Goal: Task Accomplishment & Management: Use online tool/utility

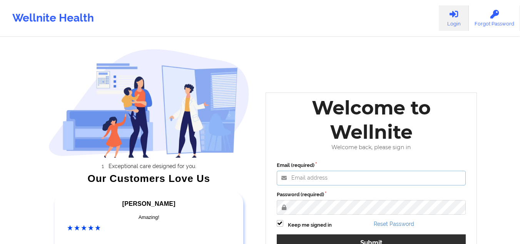
type input "mcasanaan@wellnite.com"
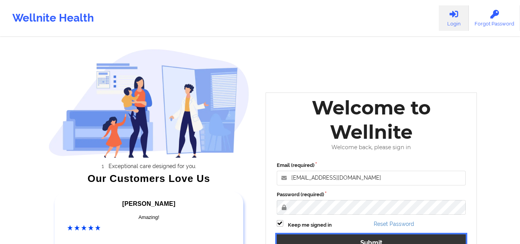
click at [332, 237] on button "Submit" at bounding box center [371, 242] width 189 height 17
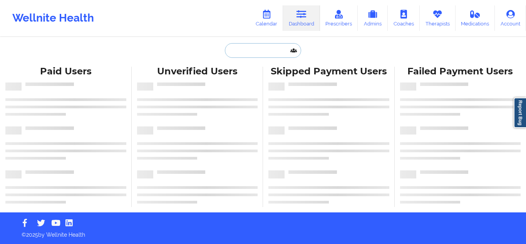
click at [277, 51] on input "text" at bounding box center [263, 50] width 76 height 15
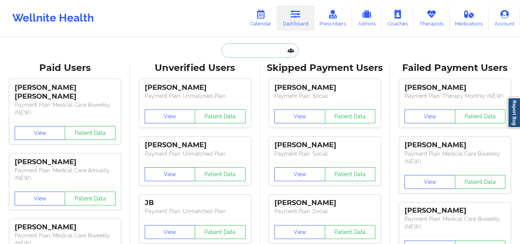
paste input "[PERSON_NAME]"
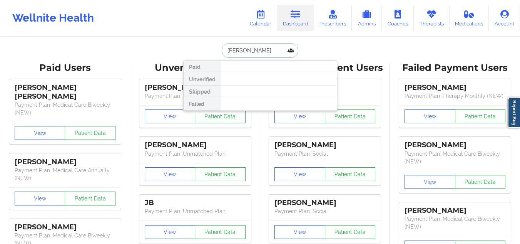
type input "[PERSON_NAME]"
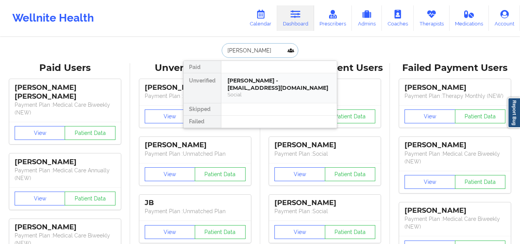
click at [254, 91] on div "Social" at bounding box center [278, 94] width 103 height 7
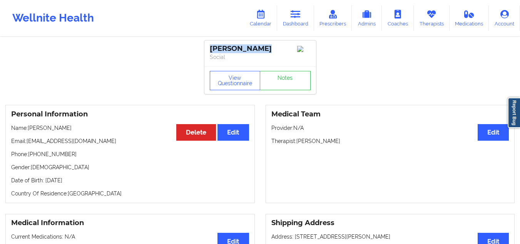
drag, startPoint x: 273, startPoint y: 44, endPoint x: 201, endPoint y: 44, distance: 71.9
copy div "Leyri Paulino"
drag, startPoint x: 63, startPoint y: 141, endPoint x: 32, endPoint y: 142, distance: 31.2
click at [45, 141] on p "Email: leyri1013@gmail.com" at bounding box center [130, 141] width 238 height 8
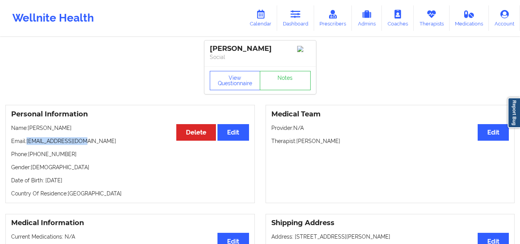
drag, startPoint x: 83, startPoint y: 142, endPoint x: 27, endPoint y: 143, distance: 55.4
click at [27, 143] on p "Email: leyri1013@gmail.com" at bounding box center [130, 141] width 238 height 8
copy p "leyri1013@gmail.com"
drag, startPoint x: 356, startPoint y: 145, endPoint x: 299, endPoint y: 143, distance: 57.4
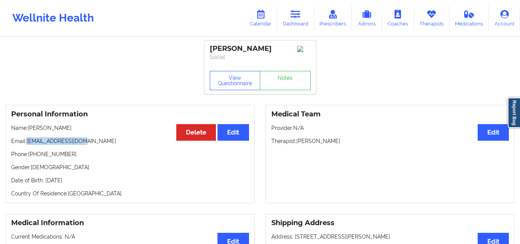
click at [299, 143] on p "Therapist: Chanel Thompson" at bounding box center [390, 141] width 238 height 8
copy p "Chanel Thompson"
drag, startPoint x: 71, startPoint y: 130, endPoint x: 28, endPoint y: 130, distance: 43.5
click at [28, 130] on p "Name: Leyri Paulino" at bounding box center [130, 128] width 238 height 8
copy p "Leyri Paulino"
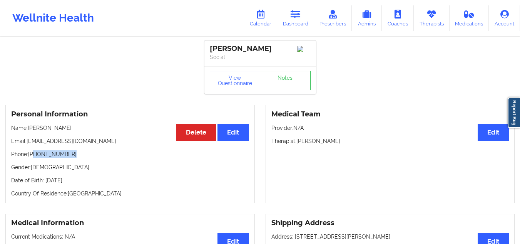
drag, startPoint x: 75, startPoint y: 157, endPoint x: 35, endPoint y: 157, distance: 39.6
click at [35, 157] on p "Phone: +1917-504-1562" at bounding box center [130, 154] width 238 height 8
copy p "917-504-1562"
drag, startPoint x: 84, startPoint y: 144, endPoint x: 28, endPoint y: 143, distance: 56.6
click at [28, 143] on p "Email: leyri1013@gmail.com" at bounding box center [130, 141] width 238 height 8
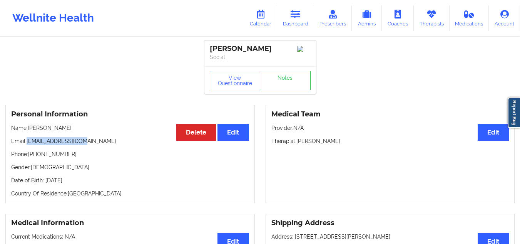
copy p "leyri1013@gmail.com"
drag, startPoint x: 345, startPoint y: 142, endPoint x: 297, endPoint y: 143, distance: 47.3
click at [297, 143] on p "Therapist: Chanel Thompson" at bounding box center [390, 141] width 238 height 8
copy p "Chanel Thompson"
click at [294, 18] on icon at bounding box center [295, 14] width 10 height 8
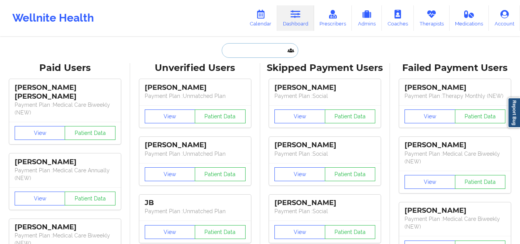
click at [263, 47] on input "text" at bounding box center [260, 50] width 76 height 15
type input "v"
paste input "awfcamdub@gmail.com"
type input "awfcamdub@gmail.com"
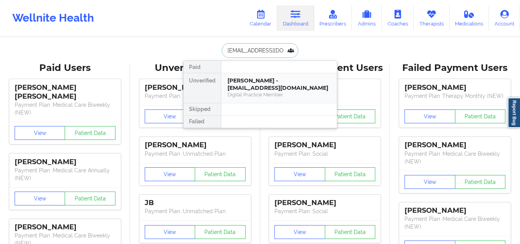
click at [256, 92] on div "Digital Practice Member" at bounding box center [278, 94] width 103 height 7
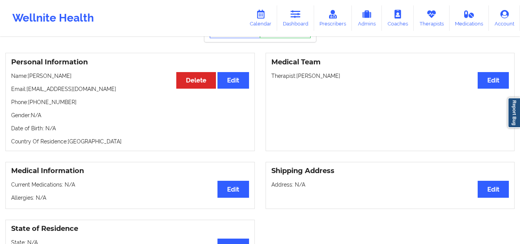
scroll to position [38, 0]
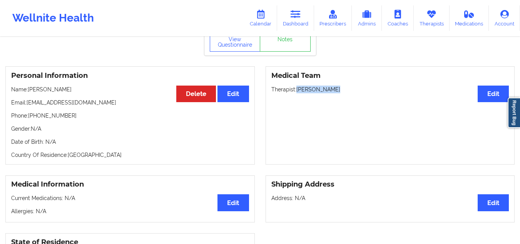
drag, startPoint x: 339, startPoint y: 93, endPoint x: 297, endPoint y: 93, distance: 42.3
click at [297, 93] on p "Therapist: Amanda Bracaj" at bounding box center [390, 89] width 238 height 8
copy p "Amanda Bracaj"
drag, startPoint x: 78, startPoint y: 89, endPoint x: 30, endPoint y: 91, distance: 47.3
click at [30, 91] on p "Name: Cameron Rouse" at bounding box center [130, 89] width 238 height 8
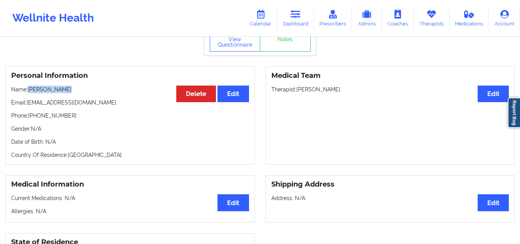
copy p "Cameron Rouse"
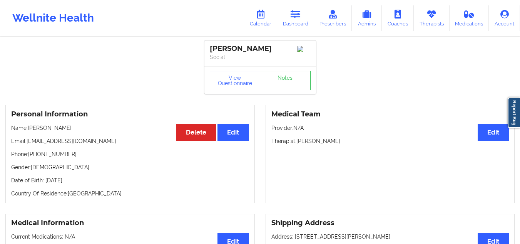
drag, startPoint x: 349, startPoint y: 143, endPoint x: 297, endPoint y: 142, distance: 52.3
click at [297, 142] on p "Therapist: Chanel Thompson" at bounding box center [390, 141] width 238 height 8
copy p "[PERSON_NAME]"
click at [265, 19] on link "Calendar" at bounding box center [260, 17] width 33 height 25
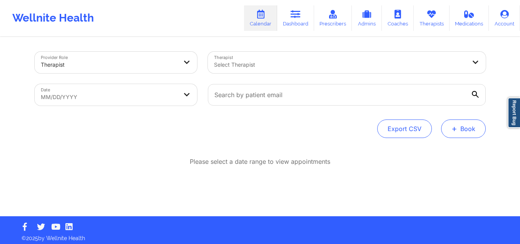
click at [467, 126] on button "+ Book" at bounding box center [463, 128] width 45 height 18
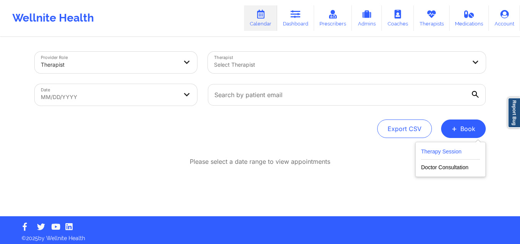
click at [435, 156] on button "Therapy Session" at bounding box center [450, 153] width 59 height 13
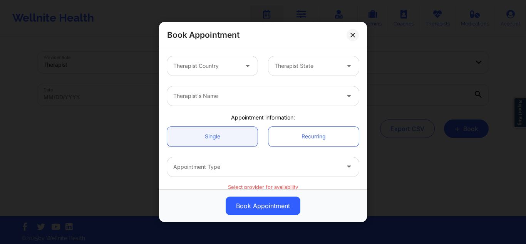
click at [224, 64] on div at bounding box center [205, 65] width 65 height 9
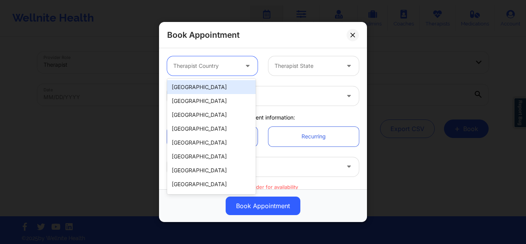
click at [206, 88] on div "[GEOGRAPHIC_DATA]" at bounding box center [211, 87] width 88 height 14
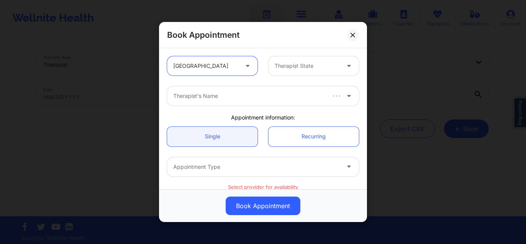
click at [284, 60] on div "Therapist State" at bounding box center [304, 65] width 72 height 19
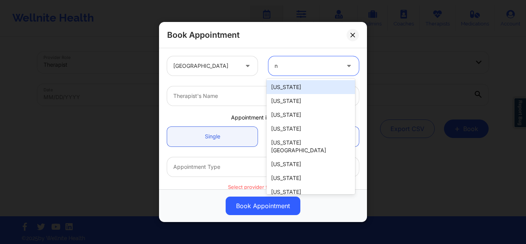
type input "ny"
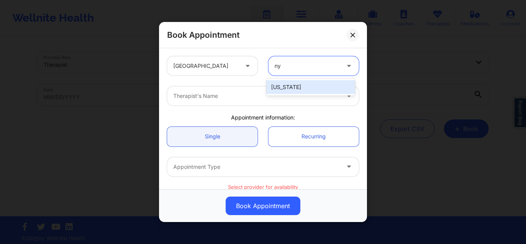
click at [300, 85] on div "[US_STATE]" at bounding box center [310, 87] width 88 height 14
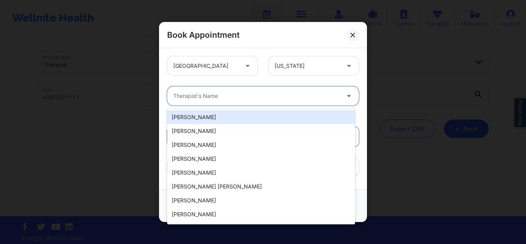
click at [234, 98] on div at bounding box center [256, 95] width 166 height 9
paste input "[PERSON_NAME]"
type input "[PERSON_NAME]"
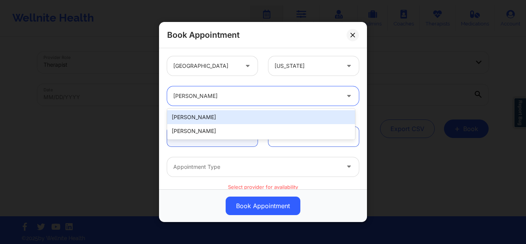
click at [214, 120] on div "[PERSON_NAME]" at bounding box center [261, 117] width 188 height 14
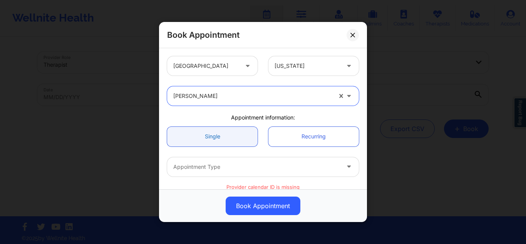
click at [229, 141] on link "Single" at bounding box center [212, 136] width 90 height 20
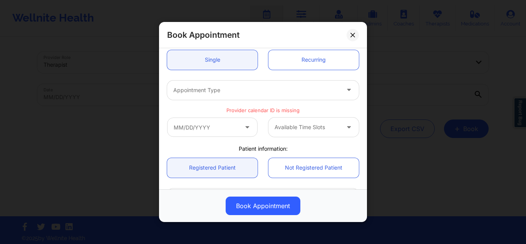
scroll to position [77, 0]
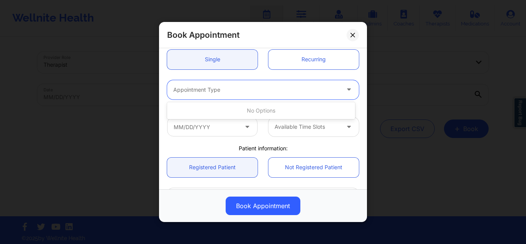
click at [245, 92] on div at bounding box center [256, 89] width 166 height 9
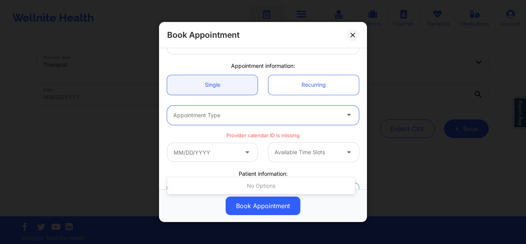
scroll to position [0, 0]
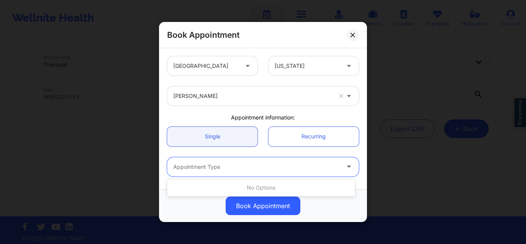
click at [259, 95] on div at bounding box center [252, 95] width 159 height 9
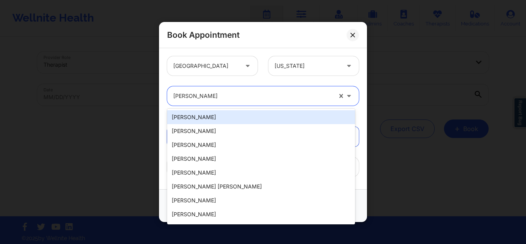
paste input "[PERSON_NAME]"
type input "[PERSON_NAME]"
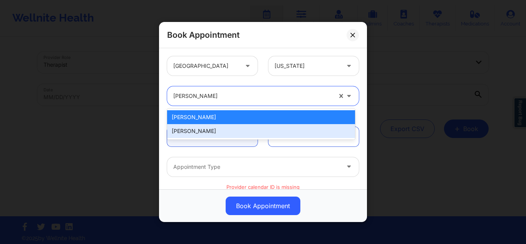
click at [237, 129] on div "[PERSON_NAME]" at bounding box center [261, 131] width 188 height 14
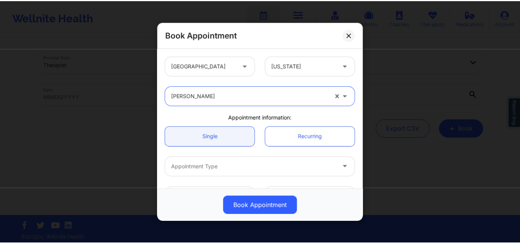
scroll to position [38, 0]
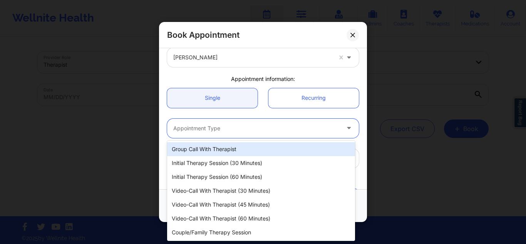
click at [284, 127] on div at bounding box center [256, 127] width 166 height 9
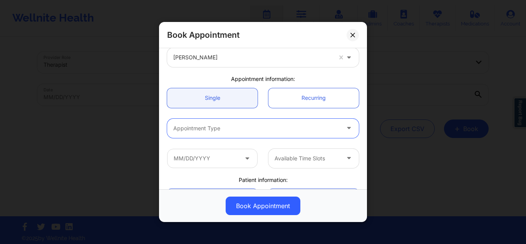
click at [274, 127] on div at bounding box center [256, 127] width 166 height 9
click at [213, 152] on input "text" at bounding box center [212, 157] width 90 height 19
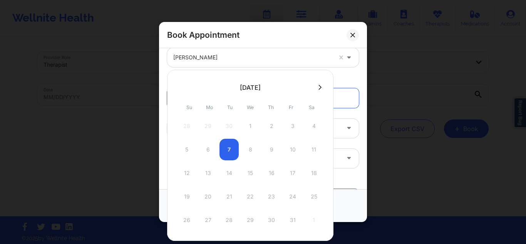
click at [295, 148] on div "5 6 7 8 9 10 11" at bounding box center [250, 149] width 146 height 22
click at [290, 148] on div "5 6 7 8 9 10 11" at bounding box center [250, 149] width 146 height 22
click at [350, 35] on icon at bounding box center [352, 34] width 5 height 5
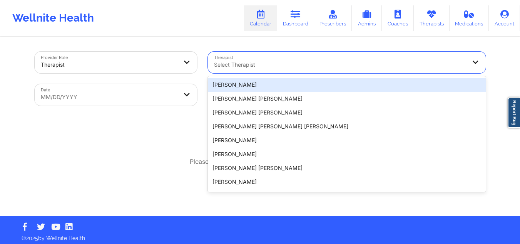
click at [306, 58] on div "Select Therapist" at bounding box center [337, 63] width 259 height 22
paste input "Chanel Thompson"
type input "Chanel Thompson"
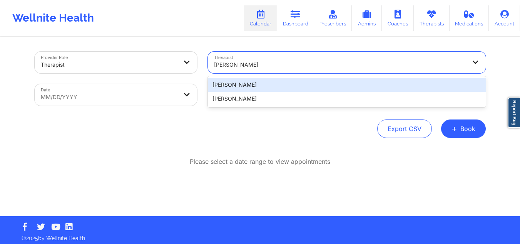
click at [270, 90] on div "Chanel Thompson" at bounding box center [347, 85] width 278 height 14
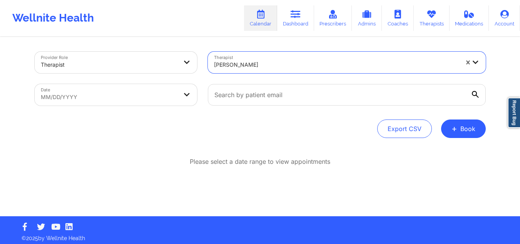
click at [113, 89] on body "Wellnite Health Calendar Dashboard Prescribers Admins Coaches Therapists Medica…" at bounding box center [260, 122] width 520 height 244
select select "2025-8"
select select "2025-9"
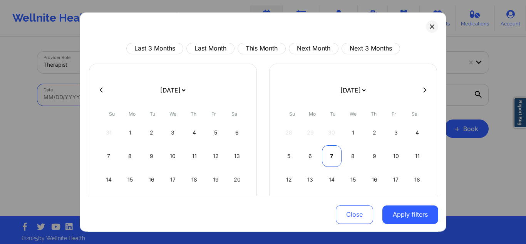
click at [325, 159] on div "7" at bounding box center [332, 156] width 20 height 22
select select "2025-9"
select select "2025-10"
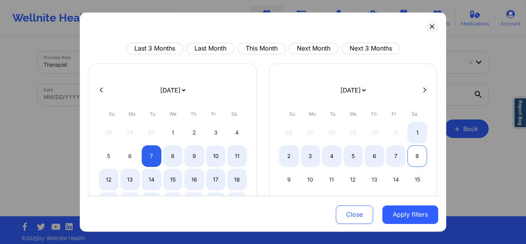
select select "2025-9"
select select "2025-10"
select select "2025-9"
select select "2025-10"
select select "2025-9"
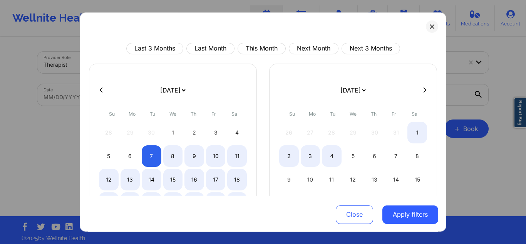
select select "2025-10"
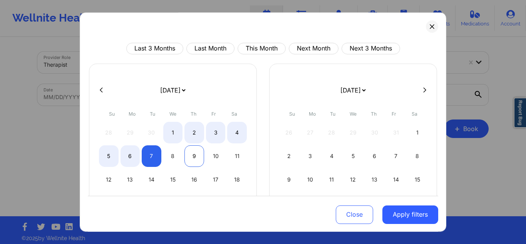
select select "2025-9"
select select "2025-10"
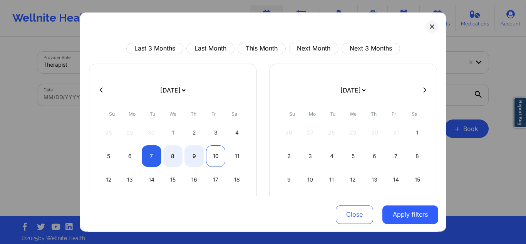
select select "2025-9"
select select "2025-10"
click at [210, 154] on div "10" at bounding box center [216, 156] width 20 height 22
select select "2025-9"
select select "2025-10"
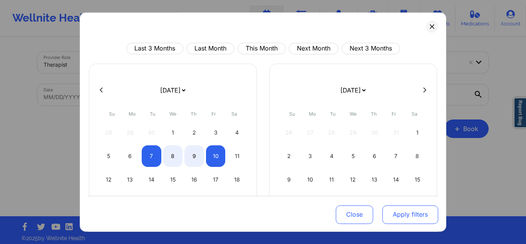
click at [419, 212] on button "Apply filters" at bounding box center [410, 214] width 56 height 18
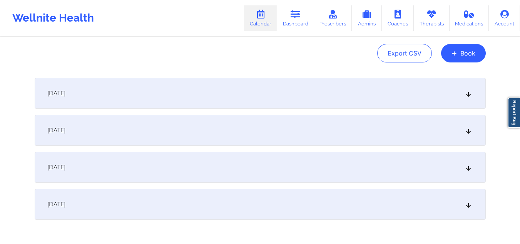
scroll to position [77, 0]
click at [227, 98] on div "[DATE]" at bounding box center [260, 91] width 451 height 31
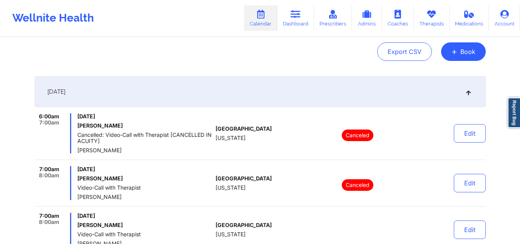
click at [227, 98] on div "[DATE]" at bounding box center [260, 91] width 451 height 31
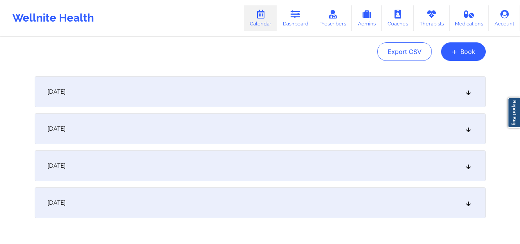
scroll to position [0, 0]
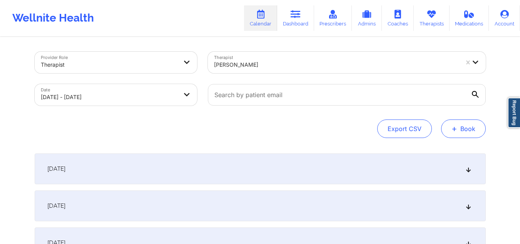
click at [474, 128] on button "+ Book" at bounding box center [463, 128] width 45 height 18
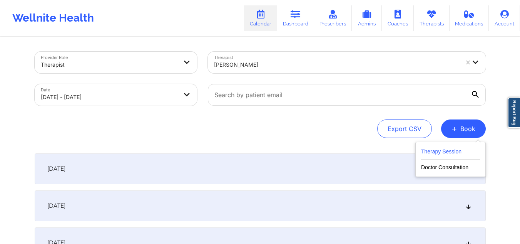
click at [438, 153] on button "Therapy Session" at bounding box center [450, 153] width 59 height 13
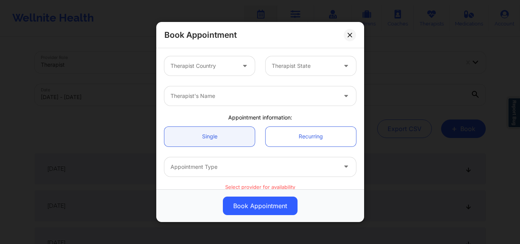
click at [214, 66] on div at bounding box center [202, 65] width 65 height 9
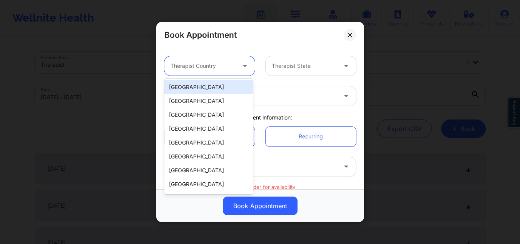
click at [205, 83] on div "United States" at bounding box center [208, 87] width 88 height 14
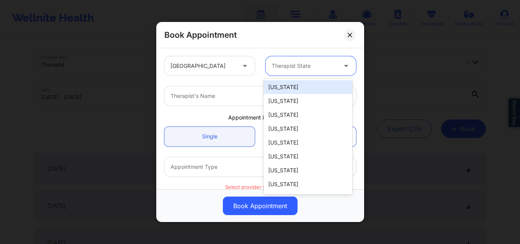
click at [299, 57] on div "Therapist State" at bounding box center [301, 65] width 72 height 19
type input "ny"
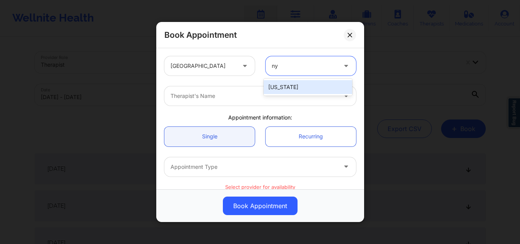
click at [287, 85] on div "New York" at bounding box center [308, 87] width 88 height 14
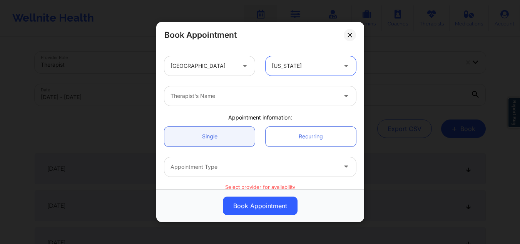
click at [228, 89] on div "Therapist's Name" at bounding box center [250, 95] width 173 height 19
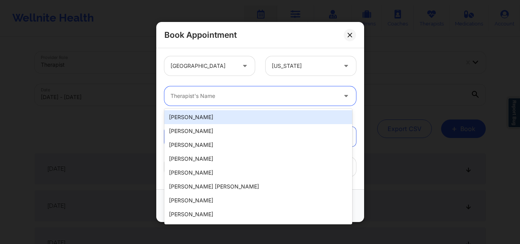
paste input "[PERSON_NAME]"
type input "[PERSON_NAME]"
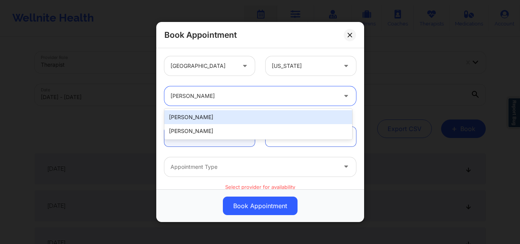
click at [217, 116] on div "[PERSON_NAME]" at bounding box center [258, 117] width 188 height 14
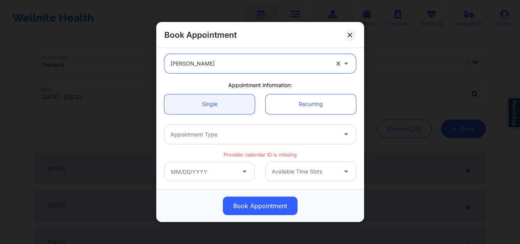
scroll to position [77, 0]
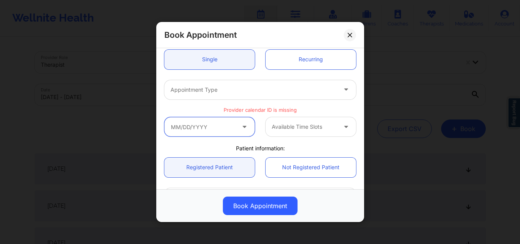
click at [218, 128] on input "text" at bounding box center [209, 126] width 90 height 19
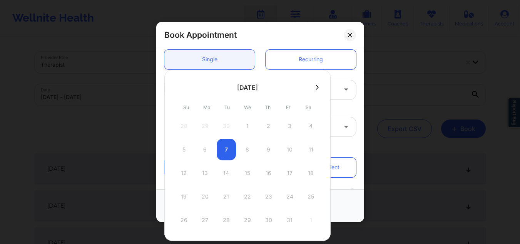
click at [289, 148] on div "5 6 7 8 9 10 11" at bounding box center [247, 149] width 146 height 22
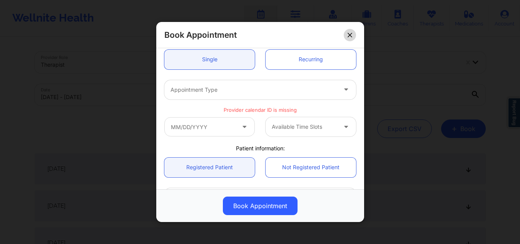
click at [351, 37] on button at bounding box center [350, 34] width 12 height 12
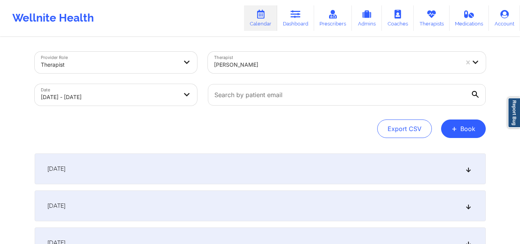
click at [234, 168] on div "[DATE]" at bounding box center [260, 168] width 451 height 31
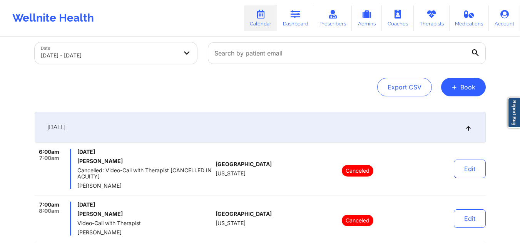
scroll to position [115, 0]
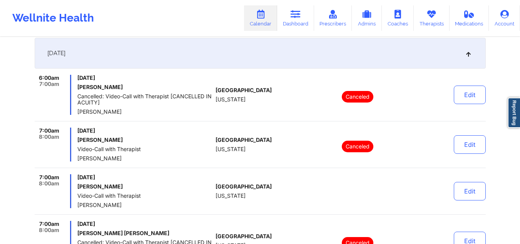
click at [467, 54] on icon at bounding box center [468, 52] width 7 height 5
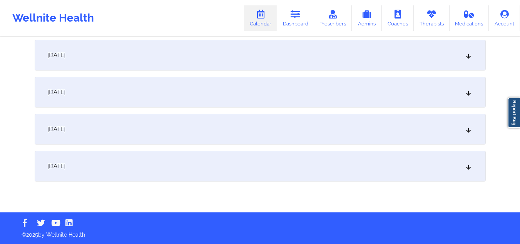
click at [217, 159] on div "October 10, 2025" at bounding box center [260, 165] width 451 height 31
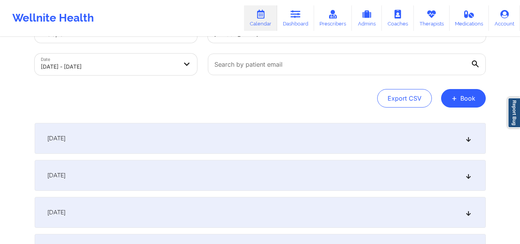
scroll to position [0, 0]
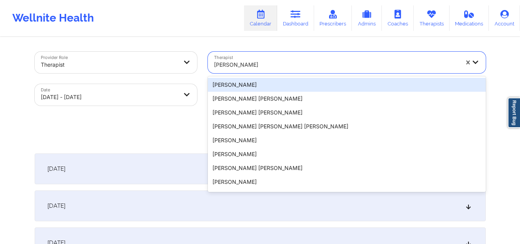
drag, startPoint x: 271, startPoint y: 63, endPoint x: 202, endPoint y: 63, distance: 68.9
click at [202, 63] on div "Therapist 20 results available. Use Up and Down to choose options, press Enter …" at bounding box center [346, 62] width 289 height 32
click at [301, 69] on div at bounding box center [336, 64] width 245 height 9
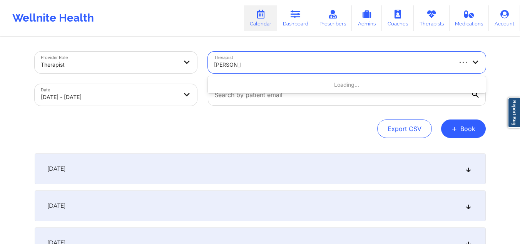
type input "amanda bra"
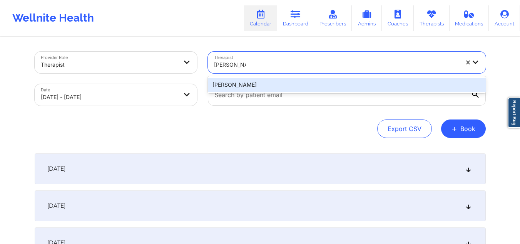
click at [277, 86] on div "[PERSON_NAME]" at bounding box center [347, 85] width 278 height 14
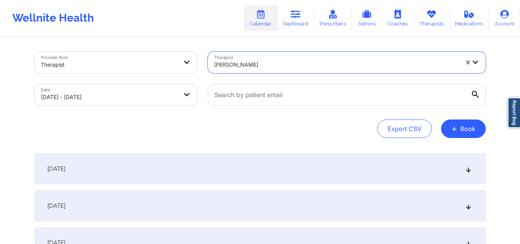
select select "2025-9"
select select "2025-10"
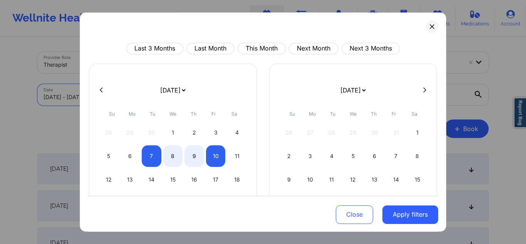
click at [123, 98] on body "Wellnite Health Calendar Dashboard Prescribers Admins Coaches Therapists Medica…" at bounding box center [263, 122] width 526 height 244
click at [127, 158] on div "6" at bounding box center [130, 156] width 20 height 22
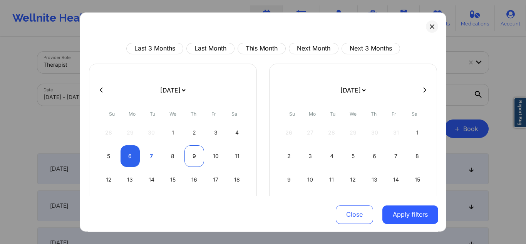
select select "2025-9"
select select "2025-10"
select select "2025-9"
select select "2025-10"
click at [211, 155] on div "10" at bounding box center [216, 156] width 20 height 22
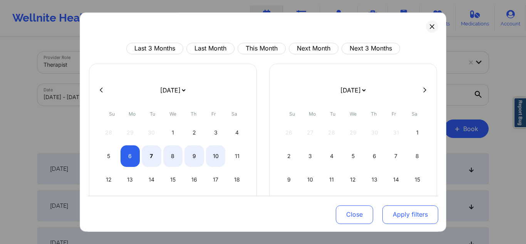
select select "2025-9"
select select "2025-10"
click at [408, 212] on button "Apply filters" at bounding box center [410, 214] width 56 height 18
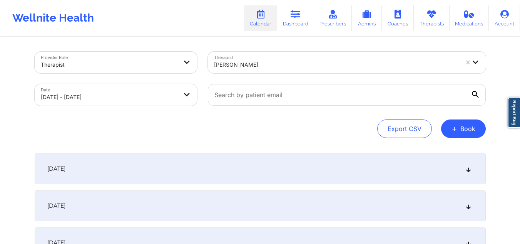
scroll to position [77, 0]
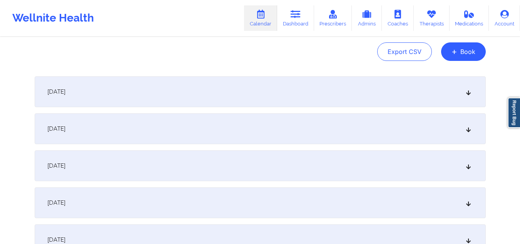
click at [218, 99] on div "October 6, 2025" at bounding box center [260, 91] width 451 height 31
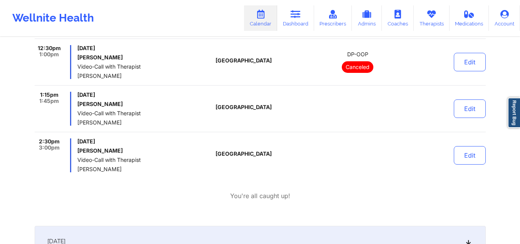
scroll to position [192, 0]
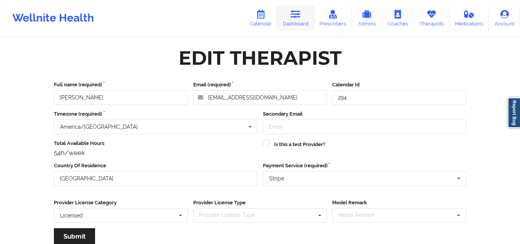
click at [302, 13] on link "Dashboard" at bounding box center [295, 17] width 37 height 25
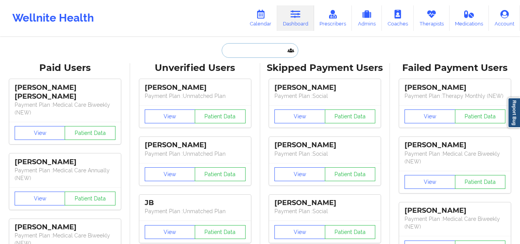
click at [262, 45] on input "text" at bounding box center [260, 50] width 76 height 15
paste input "Jessica Jean Jacques"
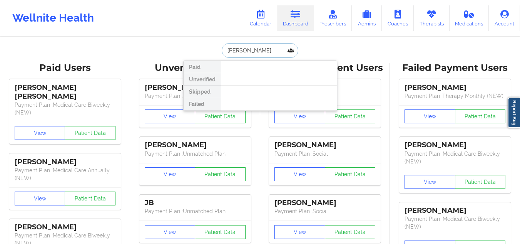
click at [246, 50] on input "Jessica Jean Jacques" at bounding box center [260, 50] width 76 height 15
type input "Jessica Jean Jacques"
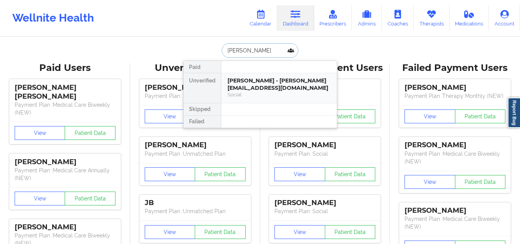
click at [255, 78] on div "Jessica Jean Jacques - jessica_jnj@yahoo.com" at bounding box center [278, 84] width 103 height 14
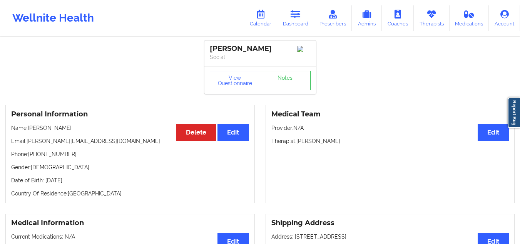
click at [350, 145] on p "Therapist: Chanel Thompson" at bounding box center [390, 141] width 238 height 8
click at [305, 17] on link "Dashboard" at bounding box center [295, 17] width 37 height 25
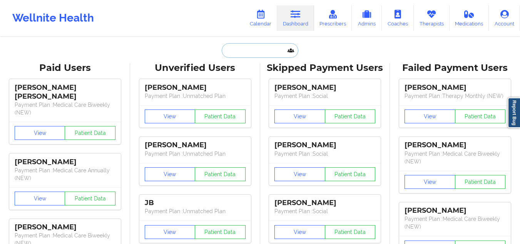
click at [259, 51] on input "text" at bounding box center [260, 50] width 76 height 15
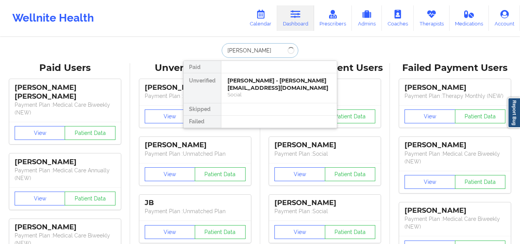
type input "GRACE HILL"
click at [276, 91] on div "Social" at bounding box center [278, 94] width 103 height 7
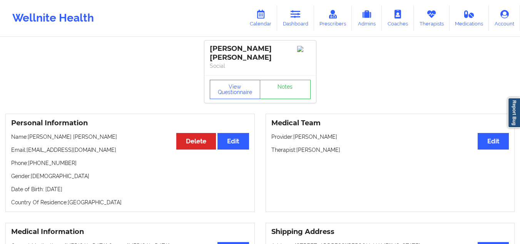
scroll to position [115, 0]
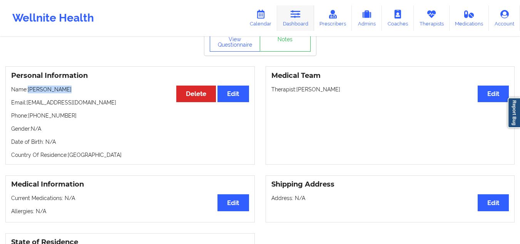
drag, startPoint x: 299, startPoint y: 15, endPoint x: 296, endPoint y: 18, distance: 4.1
click at [299, 15] on icon at bounding box center [295, 14] width 10 height 8
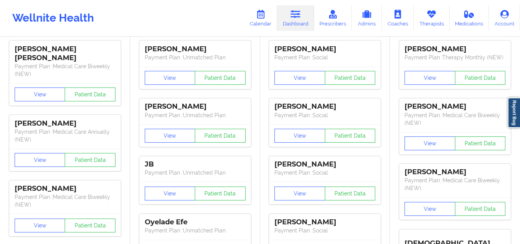
drag, startPoint x: 278, startPoint y: 64, endPoint x: 266, endPoint y: 44, distance: 23.3
click at [268, 46] on div "[PERSON_NAME] Payment Plan : Social View Patient Data [PERSON_NAME] Payment Pla…" at bounding box center [325, 209] width 125 height 346
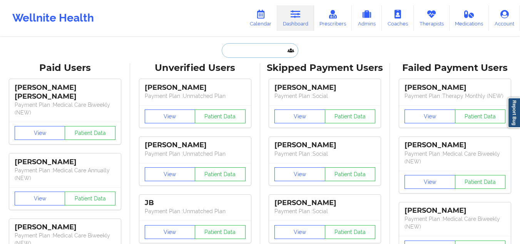
click at [250, 47] on input "text" at bounding box center [260, 50] width 76 height 15
paste input "347) 279-1486"
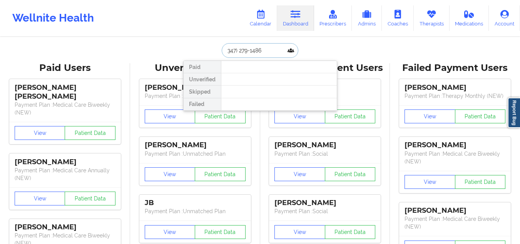
type input "347) 279-1486"
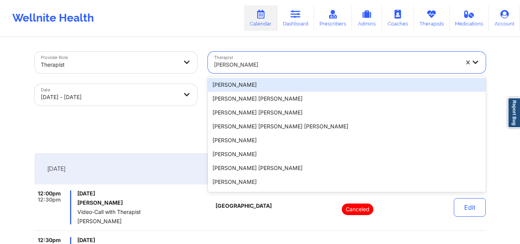
drag, startPoint x: 273, startPoint y: 60, endPoint x: 262, endPoint y: 64, distance: 11.9
click at [262, 64] on div at bounding box center [336, 64] width 245 height 9
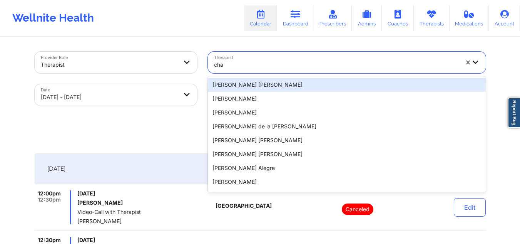
type input "chan"
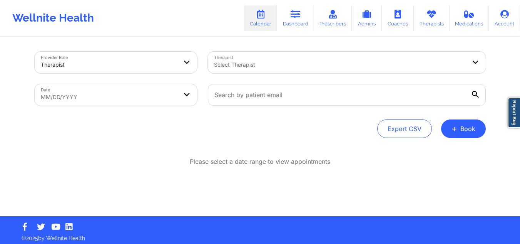
click at [84, 66] on div at bounding box center [109, 64] width 137 height 9
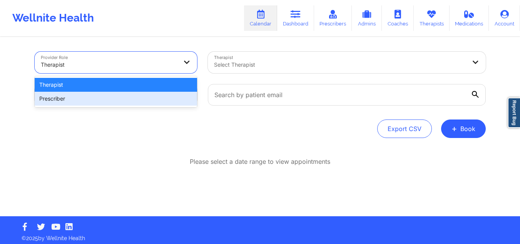
click at [70, 100] on div "Prescriber" at bounding box center [116, 99] width 162 height 14
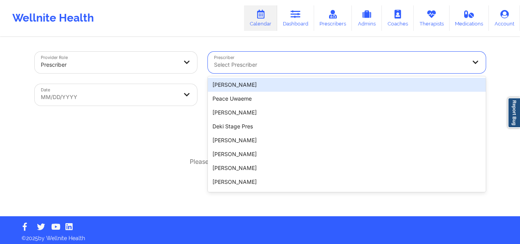
click at [242, 65] on div at bounding box center [340, 64] width 252 height 9
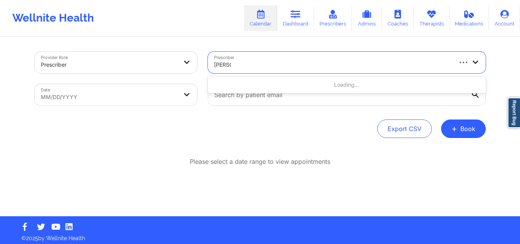
type input "[PERSON_NAME]"
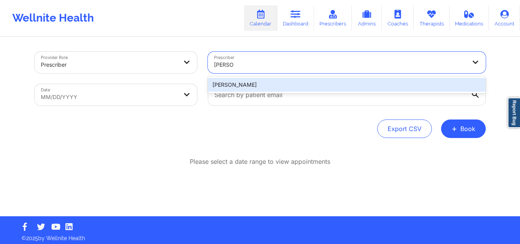
click at [242, 82] on div "[PERSON_NAME]" at bounding box center [347, 85] width 278 height 14
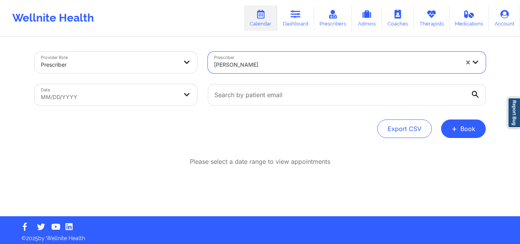
click at [73, 99] on body "Wellnite Health Calendar Dashboard Prescribers Admins Coaches Therapists Medica…" at bounding box center [260, 122] width 520 height 244
select select "2025-8"
select select "2025-9"
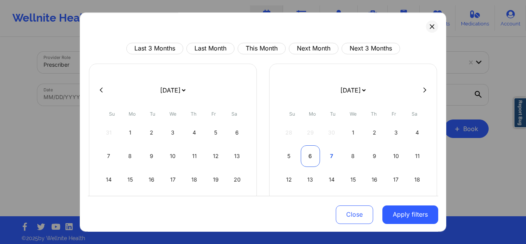
click at [314, 154] on div "6" at bounding box center [310, 156] width 20 height 22
select select "2025-9"
select select "2025-10"
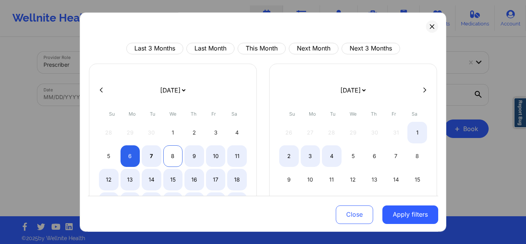
select select "2025-9"
select select "2025-10"
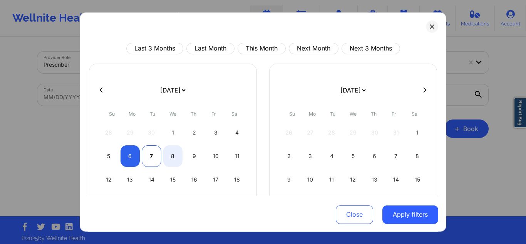
select select "2025-9"
select select "2025-10"
click at [151, 155] on div "7" at bounding box center [152, 156] width 20 height 22
select select "2025-9"
select select "2025-10"
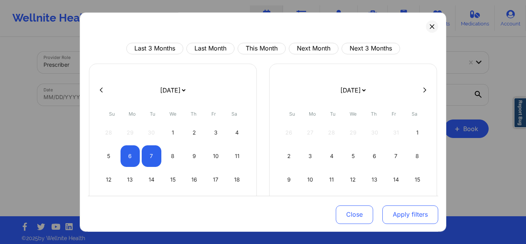
click at [423, 217] on button "Apply filters" at bounding box center [410, 214] width 56 height 18
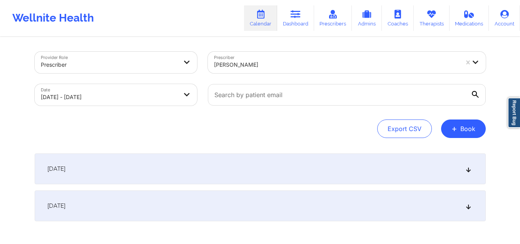
click at [166, 170] on div "[DATE]" at bounding box center [260, 168] width 451 height 31
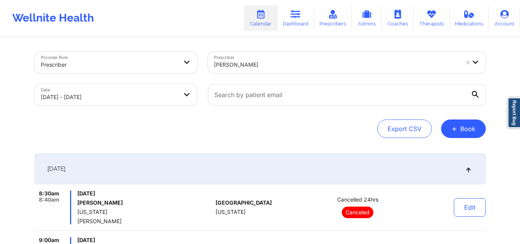
click at [114, 60] on div at bounding box center [109, 64] width 137 height 9
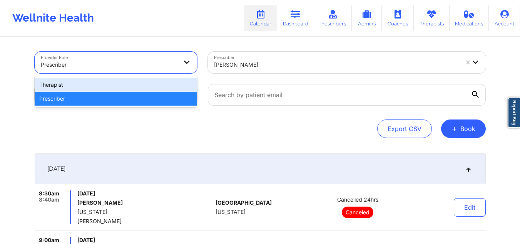
click at [95, 79] on div "Therapist" at bounding box center [116, 85] width 162 height 14
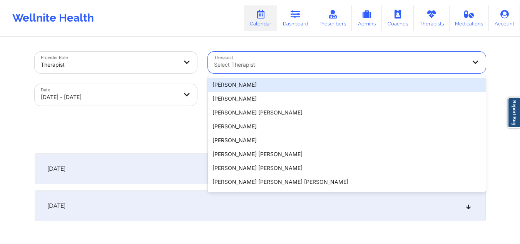
click at [272, 61] on div at bounding box center [340, 64] width 252 height 9
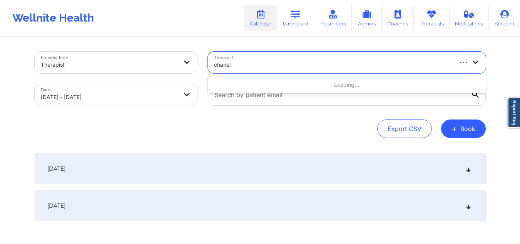
type input "chanel t"
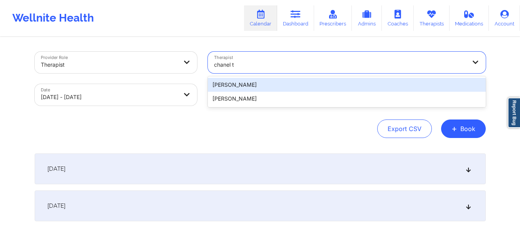
click at [267, 84] on div "[PERSON_NAME]" at bounding box center [347, 85] width 278 height 14
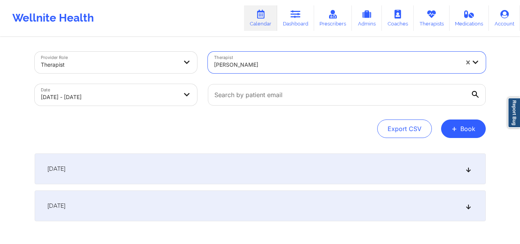
select select "2025-9"
select select "2025-10"
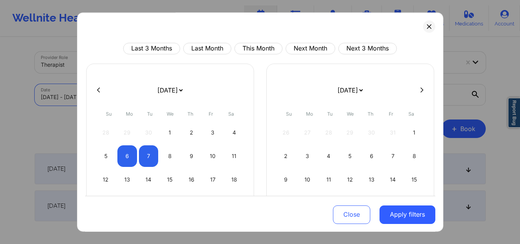
click at [116, 95] on body "Wellnite Health Calendar Dashboard Prescribers Admins Coaches Therapists Medica…" at bounding box center [260, 122] width 520 height 244
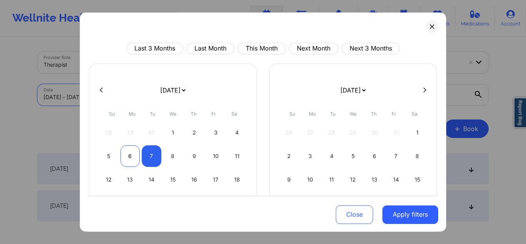
click at [133, 157] on div "6" at bounding box center [130, 156] width 20 height 22
select select "2025-9"
select select "2025-10"
select select "2025-9"
select select "2025-10"
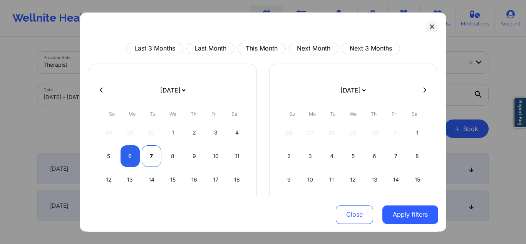
click at [149, 157] on div "7" at bounding box center [152, 156] width 20 height 22
select select "2025-9"
select select "2025-10"
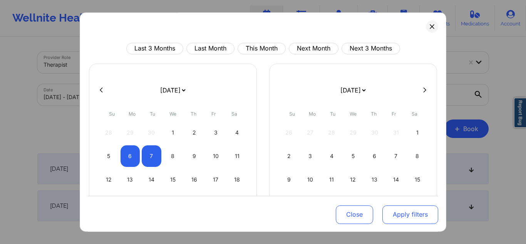
click at [400, 212] on button "Apply filters" at bounding box center [410, 214] width 56 height 18
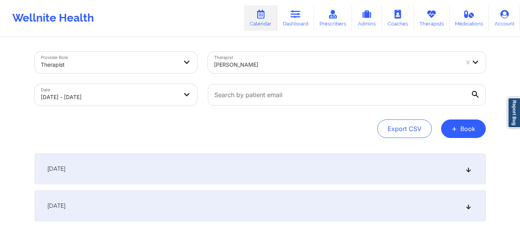
click at [155, 162] on div "[DATE]" at bounding box center [260, 168] width 451 height 31
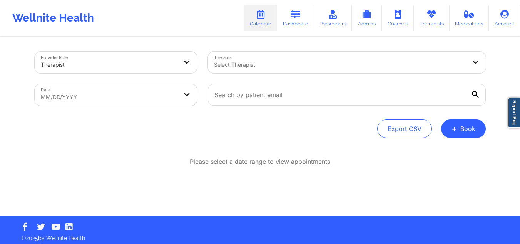
click at [285, 68] on div at bounding box center [340, 64] width 252 height 9
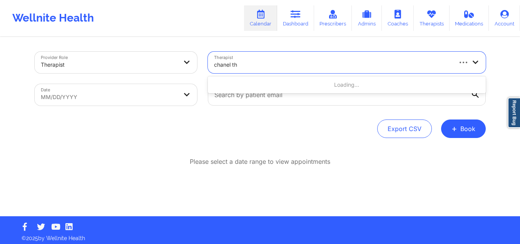
type input "chanel tho"
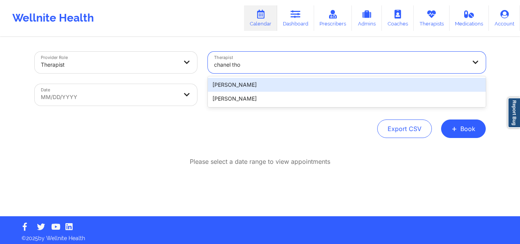
click at [280, 81] on div "Chanel Thompson" at bounding box center [347, 85] width 278 height 14
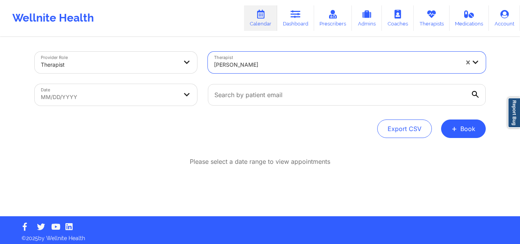
click at [116, 95] on body "Wellnite Health Calendar Dashboard Prescribers Admins Coaches Therapists Medica…" at bounding box center [260, 122] width 520 height 244
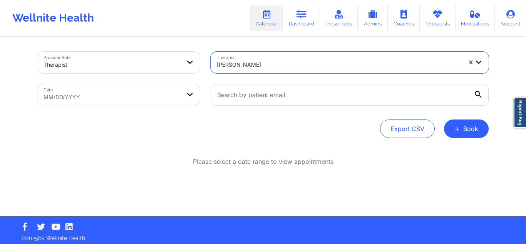
select select "2025-8"
select select "2025-9"
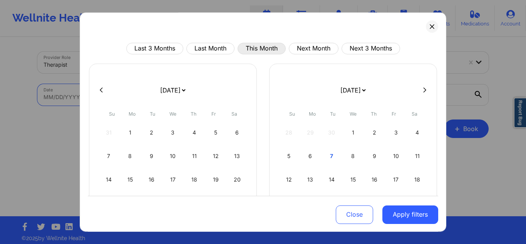
click at [254, 47] on button "This Month" at bounding box center [261, 49] width 48 height 12
select select "2025-9"
select select "2025-10"
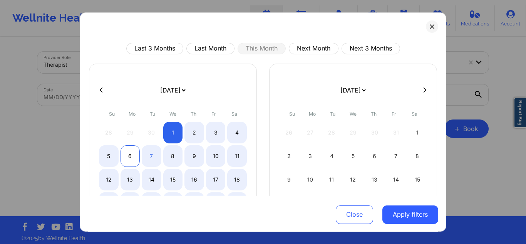
click at [133, 154] on div "6" at bounding box center [130, 156] width 20 height 22
select select "2025-9"
select select "2025-10"
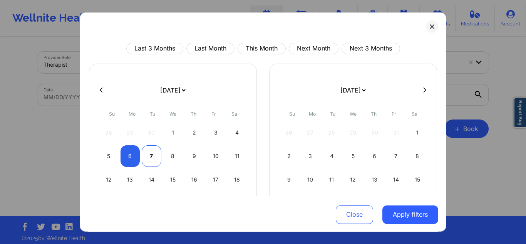
select select "2025-9"
select select "2025-10"
drag, startPoint x: 147, startPoint y: 154, endPoint x: 177, endPoint y: 159, distance: 30.5
click at [148, 154] on div "7" at bounding box center [152, 156] width 20 height 22
select select "2025-9"
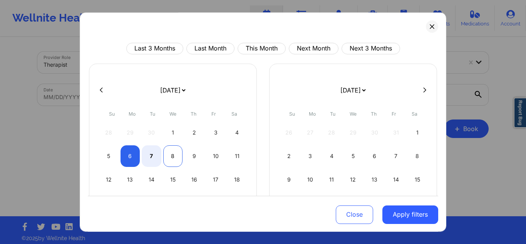
select select "2025-10"
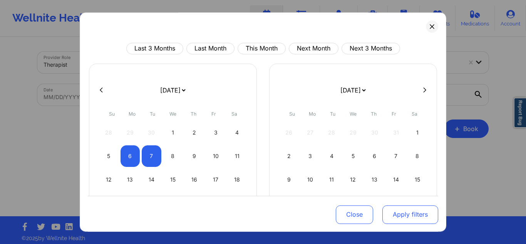
click at [402, 210] on button "Apply filters" at bounding box center [410, 214] width 56 height 18
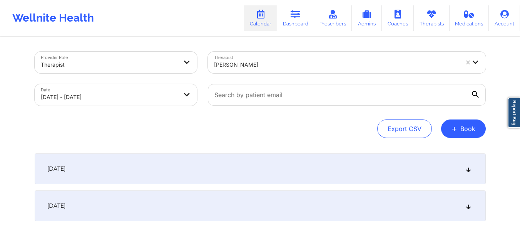
click at [154, 174] on div "[DATE]" at bounding box center [260, 168] width 451 height 31
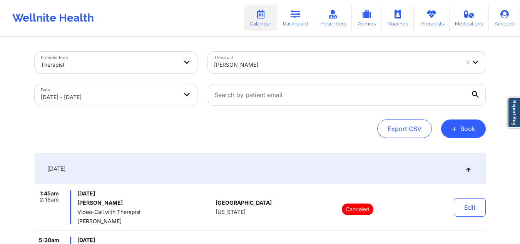
click at [342, 66] on div at bounding box center [336, 64] width 245 height 9
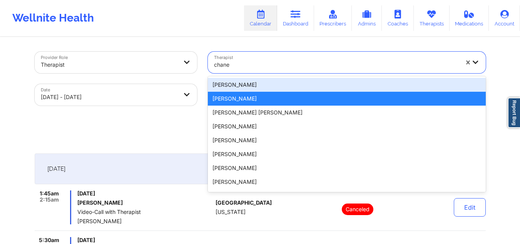
type input "chanel"
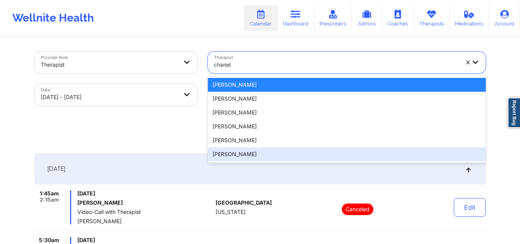
click at [251, 156] on div "Chanel Thompson" at bounding box center [347, 154] width 278 height 14
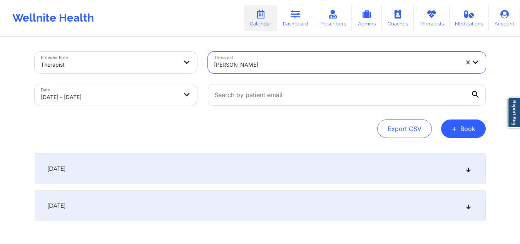
click at [154, 170] on div "[DATE]" at bounding box center [260, 168] width 451 height 31
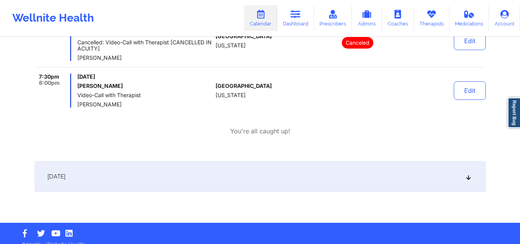
scroll to position [577, 0]
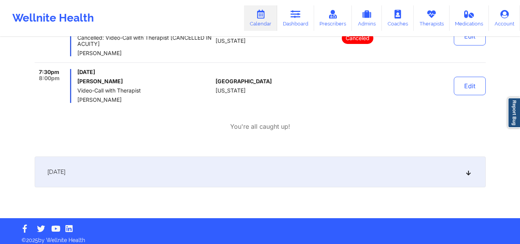
click at [180, 184] on div "[DATE]" at bounding box center [260, 171] width 451 height 31
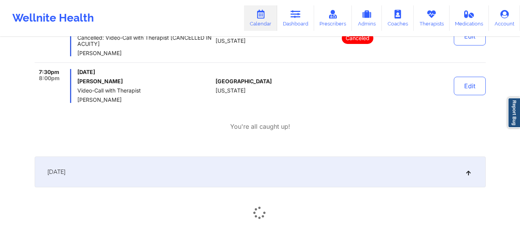
click at [179, 173] on div "[DATE]" at bounding box center [260, 171] width 451 height 31
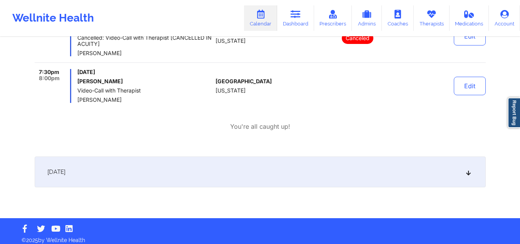
click at [179, 173] on div "[DATE]" at bounding box center [260, 171] width 451 height 31
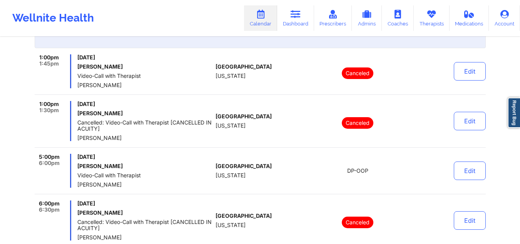
scroll to position [0, 0]
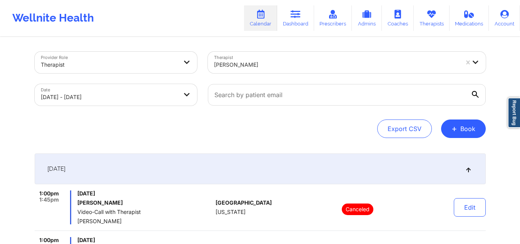
click at [90, 67] on div at bounding box center [109, 64] width 137 height 9
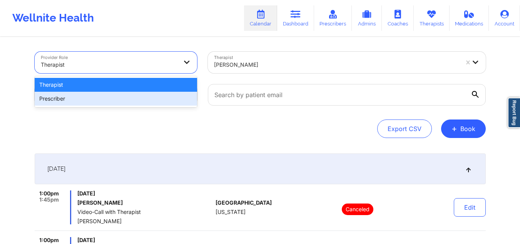
click at [74, 97] on div "Prescriber" at bounding box center [116, 99] width 162 height 14
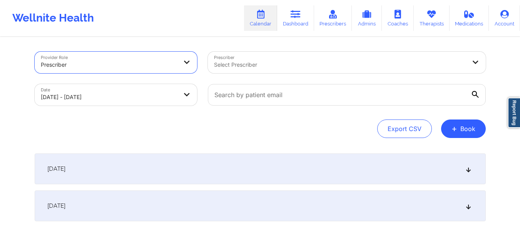
click at [247, 56] on div "Select Prescriber" at bounding box center [337, 63] width 259 height 22
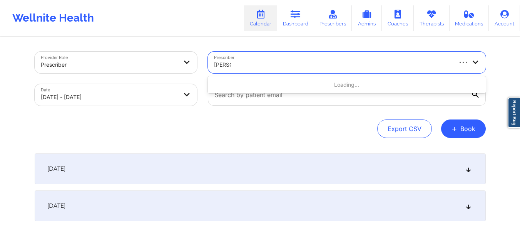
type input "amy ha"
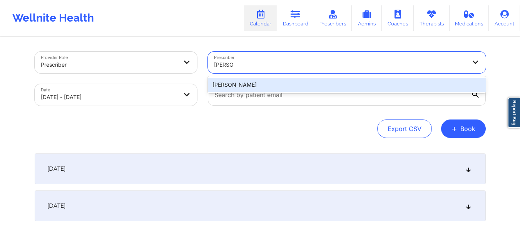
click at [273, 79] on div "Amy Halanski" at bounding box center [347, 85] width 278 height 14
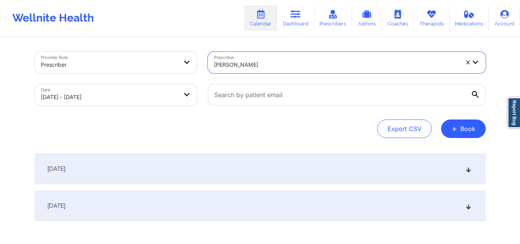
click at [128, 174] on div "[DATE]" at bounding box center [260, 168] width 451 height 31
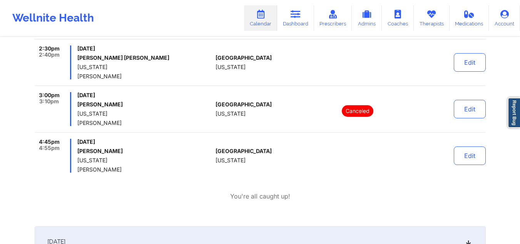
scroll to position [731, 0]
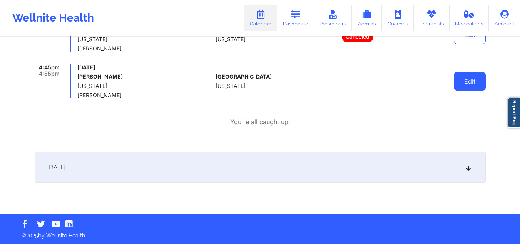
click at [464, 83] on button "Edit" at bounding box center [470, 81] width 32 height 18
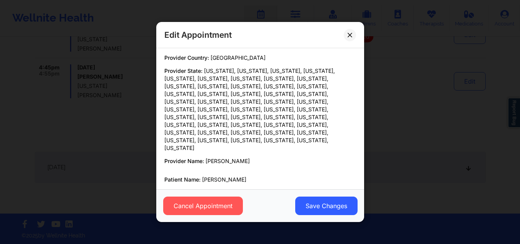
scroll to position [0, 0]
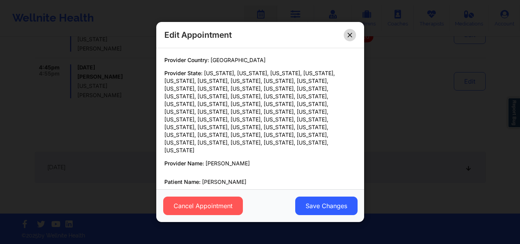
click at [351, 37] on button at bounding box center [350, 34] width 12 height 12
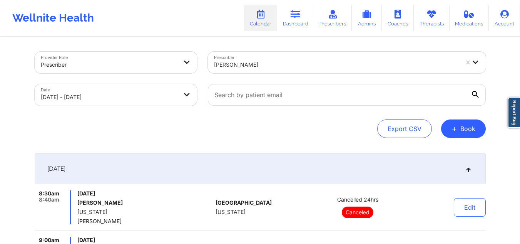
click at [283, 68] on div at bounding box center [336, 64] width 245 height 9
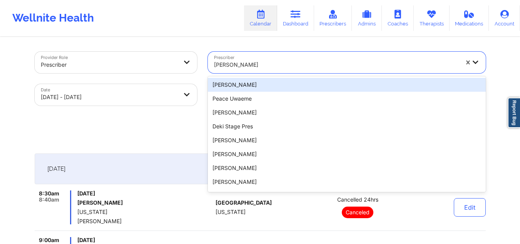
click at [84, 57] on div "Prescriber" at bounding box center [109, 64] width 137 height 17
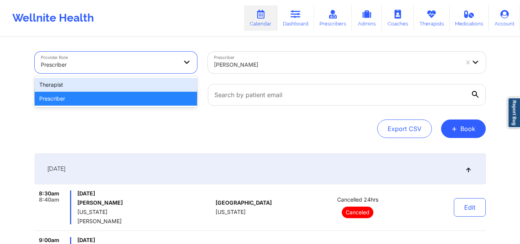
click at [77, 85] on div "Therapist" at bounding box center [116, 85] width 162 height 14
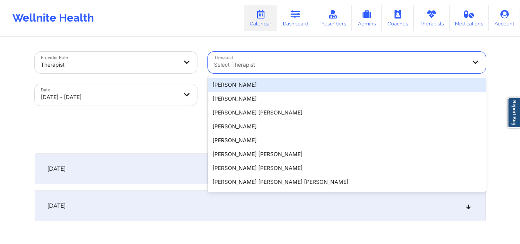
click at [273, 58] on div "Select Therapist" at bounding box center [337, 63] width 259 height 22
paste input "Tamarie Steen"
type input "Tamarie Steen"
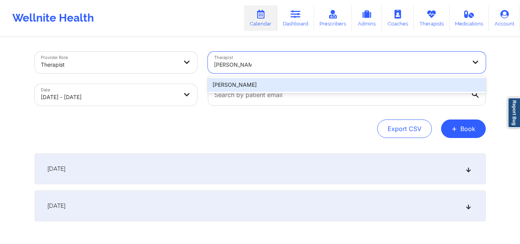
click at [245, 83] on div "Tamarie Steen" at bounding box center [347, 85] width 278 height 14
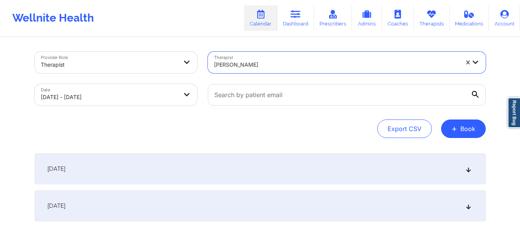
drag, startPoint x: 277, startPoint y: 170, endPoint x: 271, endPoint y: 170, distance: 5.8
click at [277, 170] on div "[DATE]" at bounding box center [260, 168] width 451 height 31
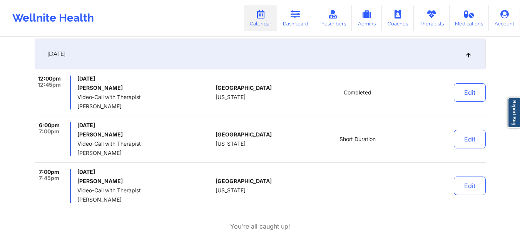
scroll to position [115, 0]
drag, startPoint x: 130, startPoint y: 130, endPoint x: 78, endPoint y: 131, distance: 51.2
click at [78, 131] on h6 "Tynia Armstrong" at bounding box center [144, 133] width 135 height 6
copy h6 "Tynia Armstrong"
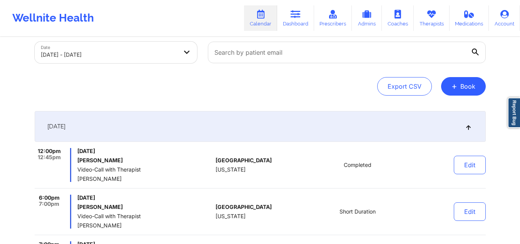
scroll to position [0, 0]
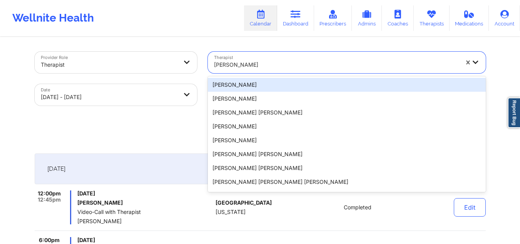
click at [252, 64] on div at bounding box center [336, 64] width 245 height 9
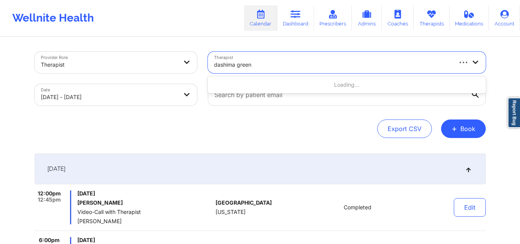
type input "dashima green"
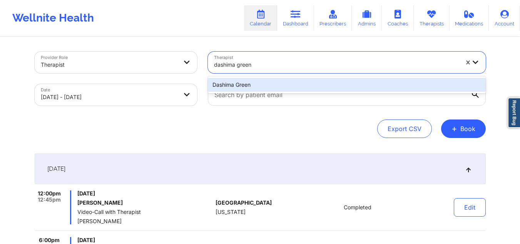
click at [267, 85] on div "Dashima Green" at bounding box center [347, 85] width 278 height 14
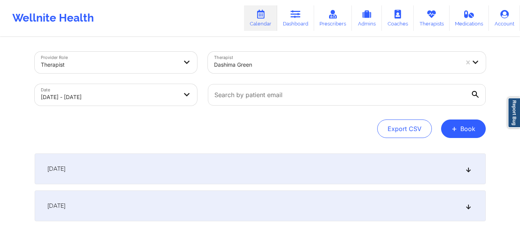
click at [237, 163] on div "[DATE]" at bounding box center [260, 168] width 451 height 31
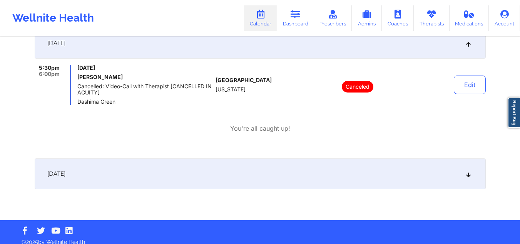
scroll to position [133, 0]
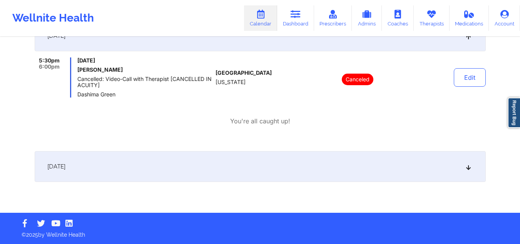
click at [232, 172] on div "[DATE]" at bounding box center [260, 166] width 451 height 31
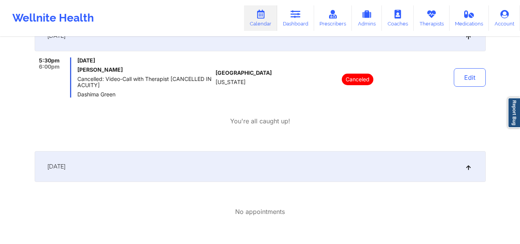
click at [232, 170] on div "[DATE]" at bounding box center [260, 166] width 451 height 31
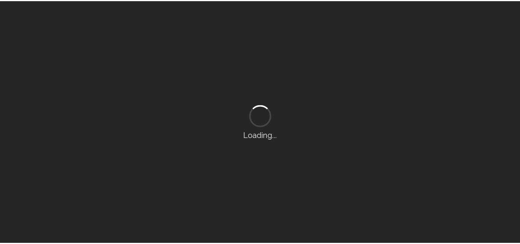
scroll to position [3, 0]
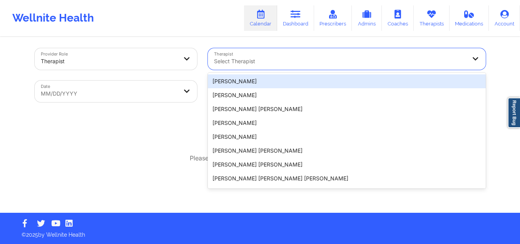
click at [262, 65] on div at bounding box center [340, 61] width 252 height 9
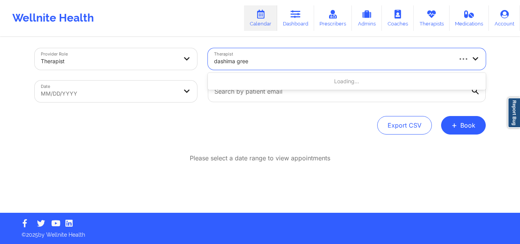
type input "dashima green"
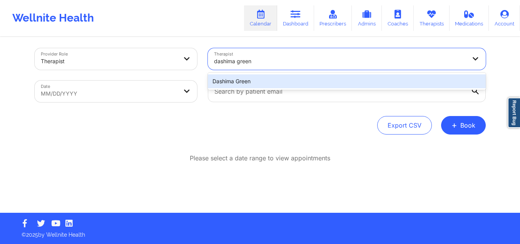
click at [279, 84] on div "Dashima Green" at bounding box center [347, 81] width 278 height 14
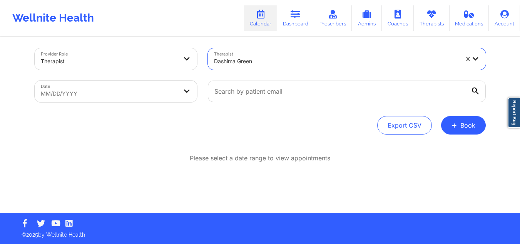
click at [130, 99] on body "Wellnite Health Calendar Dashboard Prescribers Admins Coaches Therapists Medica…" at bounding box center [260, 119] width 520 height 244
select select "2025-8"
select select "2025-9"
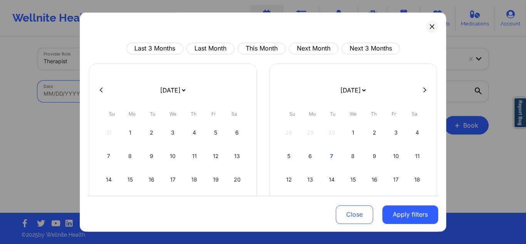
click at [237, 43] on div "Last 3 Months Last Month This Month Next Month Next 3 Months" at bounding box center [263, 49] width 350 height 12
click at [245, 47] on button "This Month" at bounding box center [261, 49] width 48 height 12
select select "2025-9"
select select "2025-10"
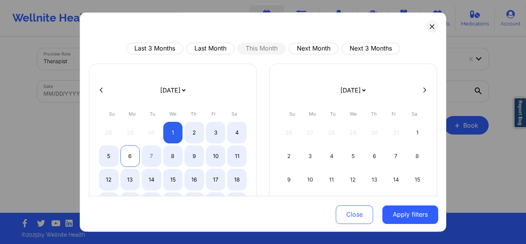
click at [127, 155] on div "6" at bounding box center [130, 156] width 20 height 22
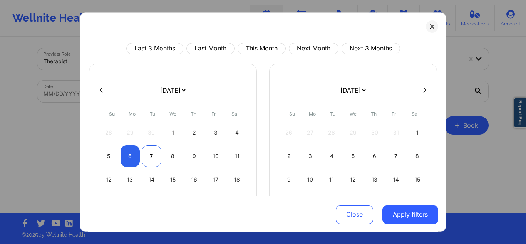
select select "2025-9"
select select "2025-10"
click at [147, 155] on div "7" at bounding box center [152, 156] width 20 height 22
select select "2025-9"
select select "2025-10"
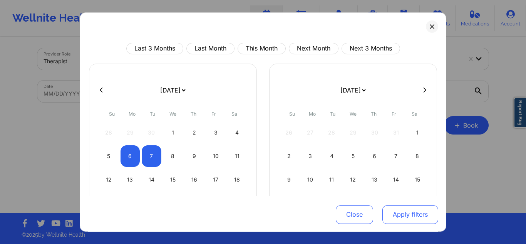
click at [392, 212] on button "Apply filters" at bounding box center [410, 214] width 56 height 18
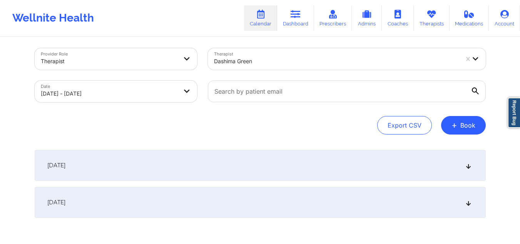
click at [203, 159] on div "[DATE]" at bounding box center [260, 165] width 451 height 31
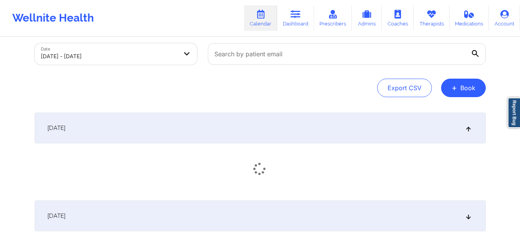
scroll to position [90, 0]
